Goal: Information Seeking & Learning: Compare options

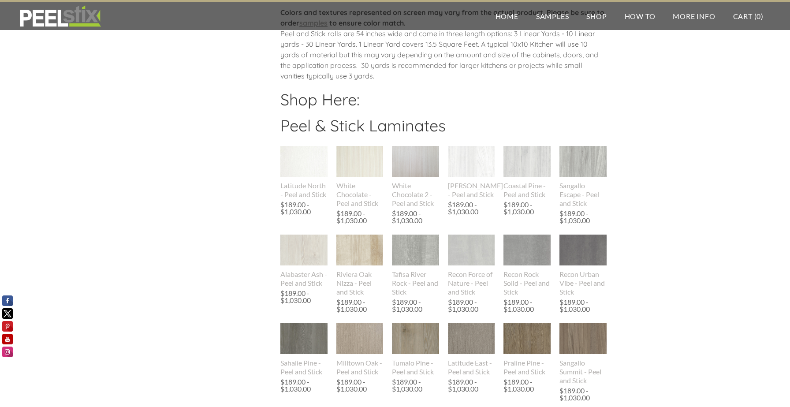
scroll to position [670, 0]
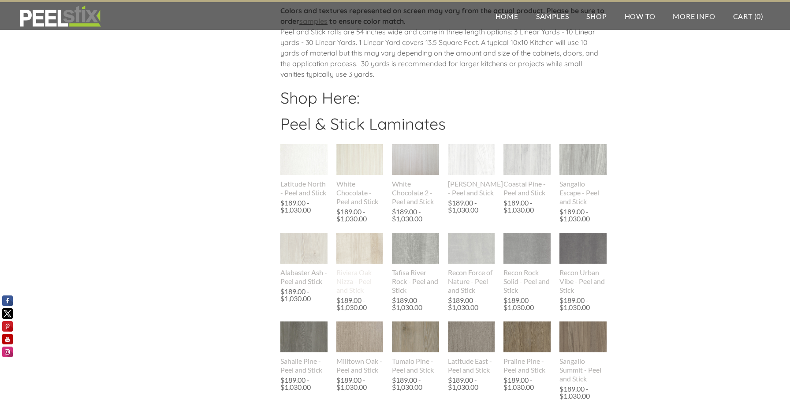
click at [361, 250] on img at bounding box center [359, 248] width 47 height 31
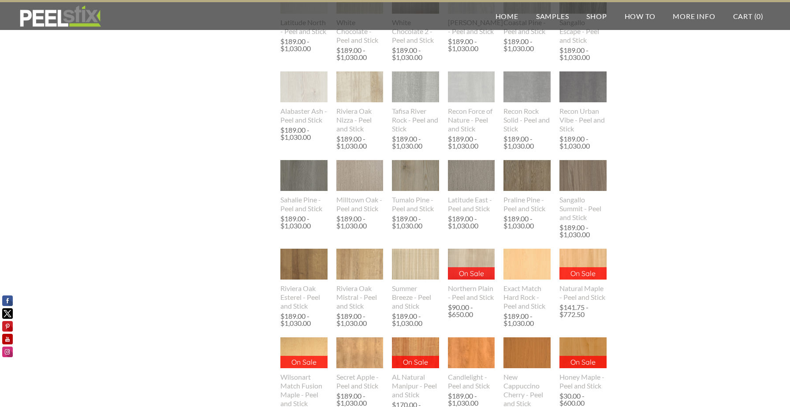
scroll to position [832, 0]
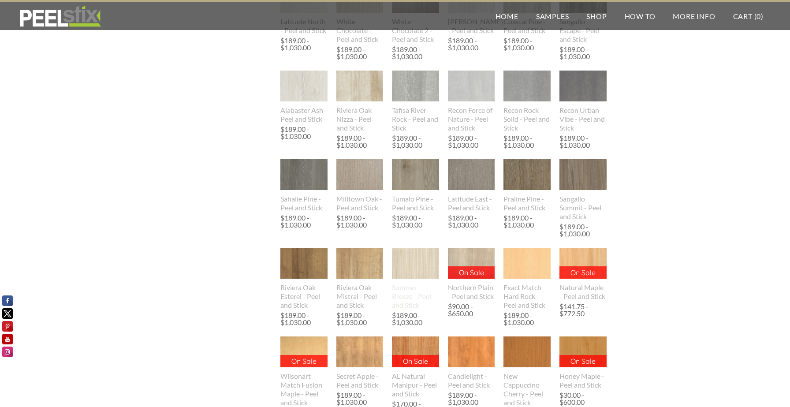
click at [412, 268] on img at bounding box center [415, 263] width 47 height 31
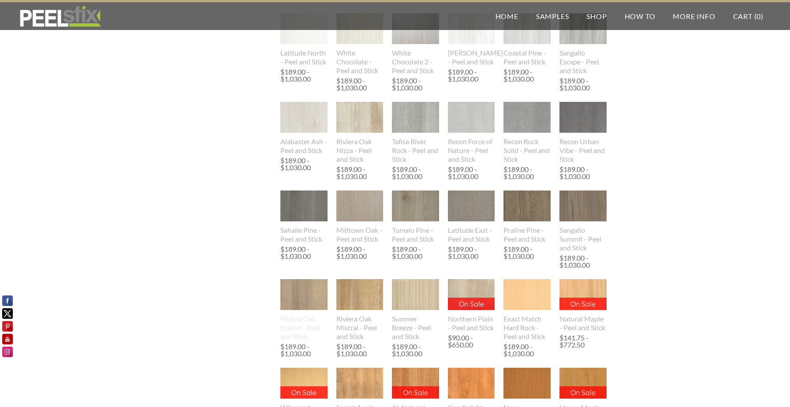
scroll to position [802, 0]
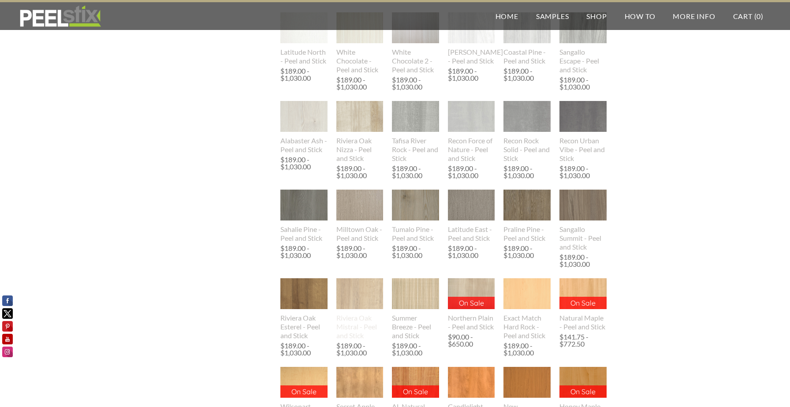
click at [360, 301] on img at bounding box center [359, 293] width 47 height 31
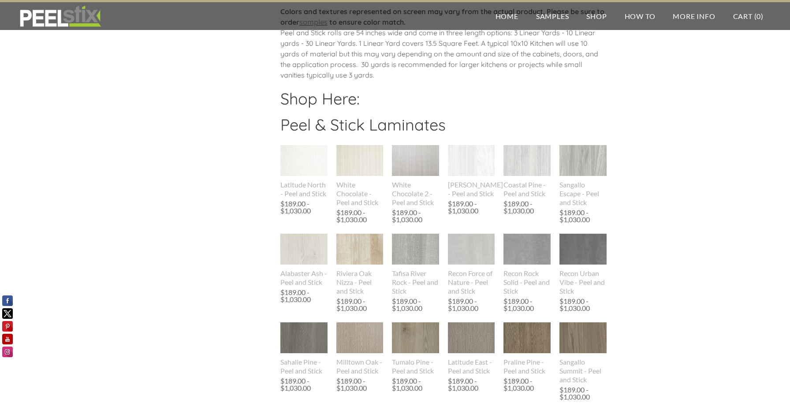
scroll to position [632, 0]
